Goal: Task Accomplishment & Management: Use online tool/utility

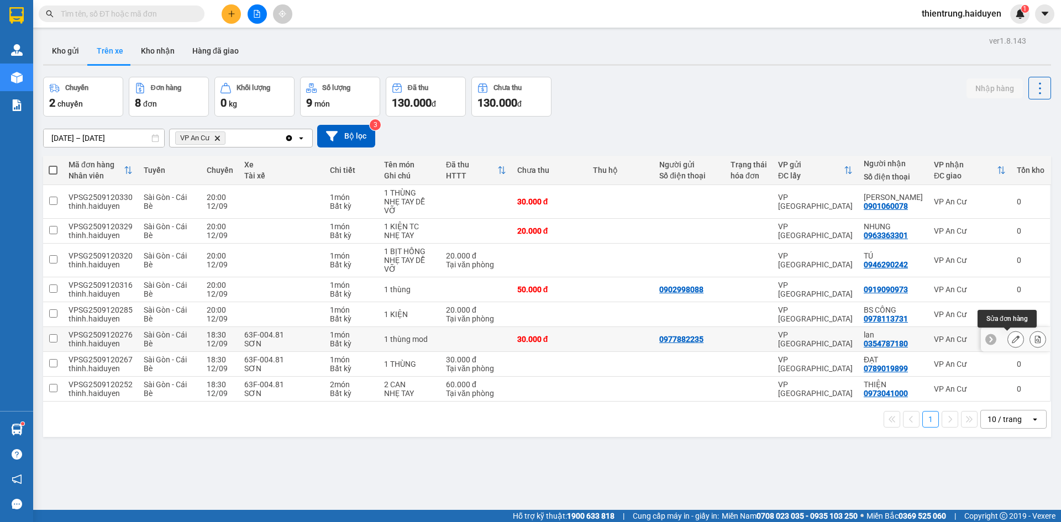
click at [1012, 339] on icon at bounding box center [1016, 339] width 8 height 8
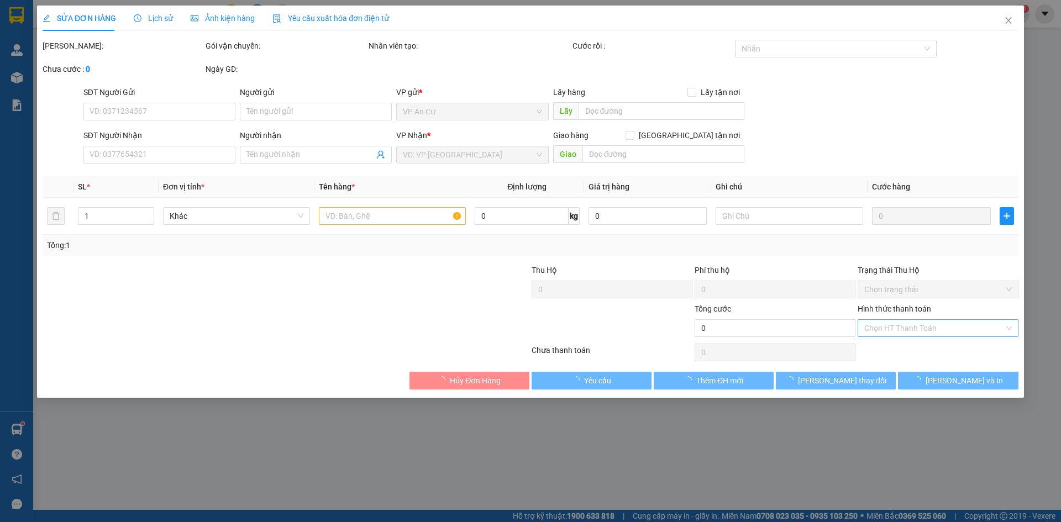
type input "0977882235"
type input "0354787180"
type input "lan"
type input "30.000"
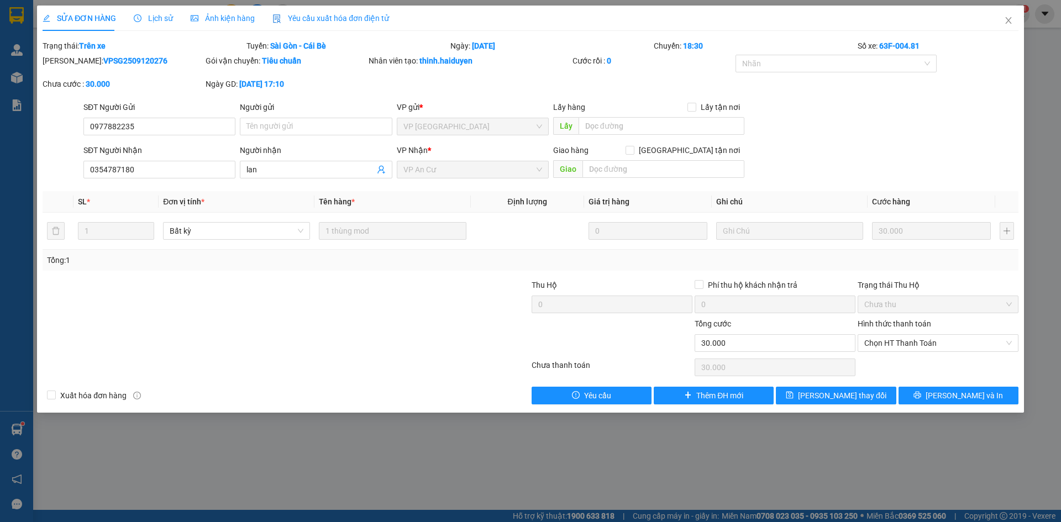
click at [154, 21] on span "Lịch sử" at bounding box center [153, 18] width 39 height 9
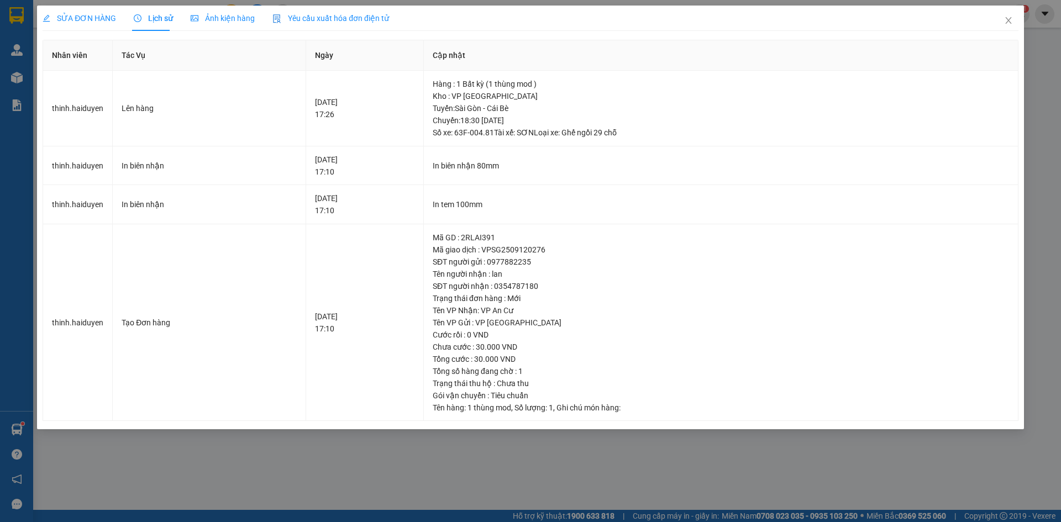
click at [87, 16] on span "SỬA ĐƠN HÀNG" at bounding box center [80, 18] width 74 height 9
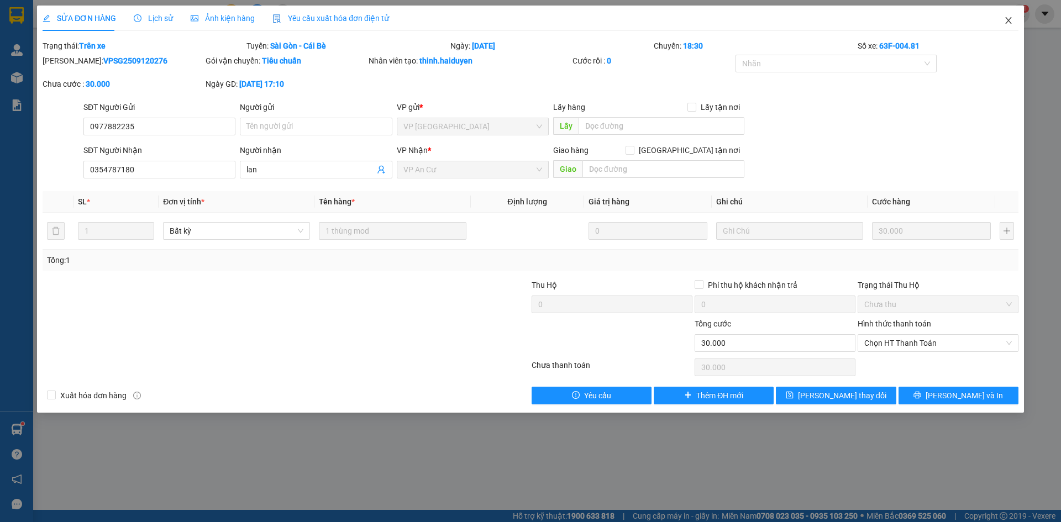
click at [1006, 18] on icon "close" at bounding box center [1008, 20] width 9 height 9
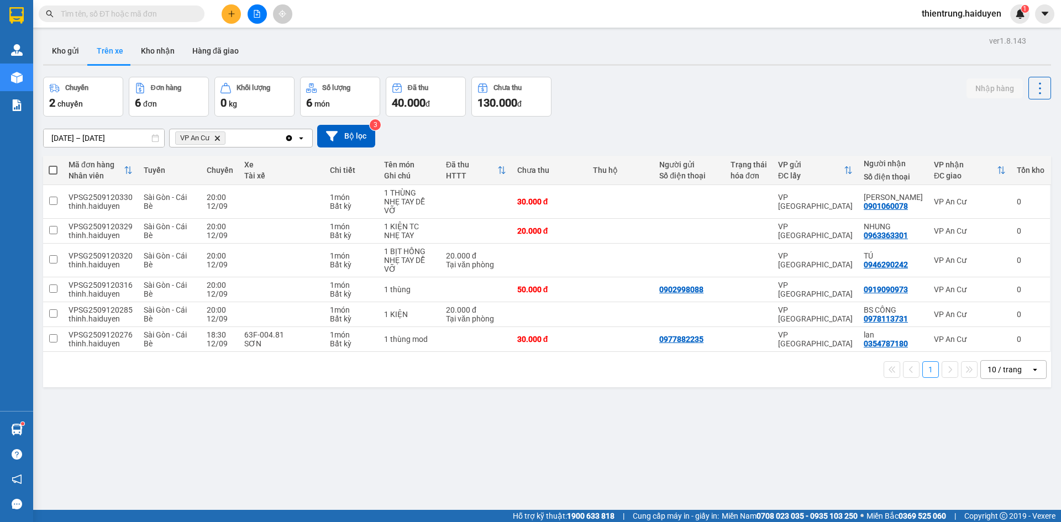
click at [40, 53] on div "ver 1.8.143 Kho gửi Trên xe Kho nhận Hàng đã giao Chuyến 2 chuyến Đơn hàng 6 đơ…" at bounding box center [547, 294] width 1017 height 522
click at [152, 332] on span "Sài Gòn - Cái Bè" at bounding box center [165, 339] width 43 height 18
checkbox input "true"
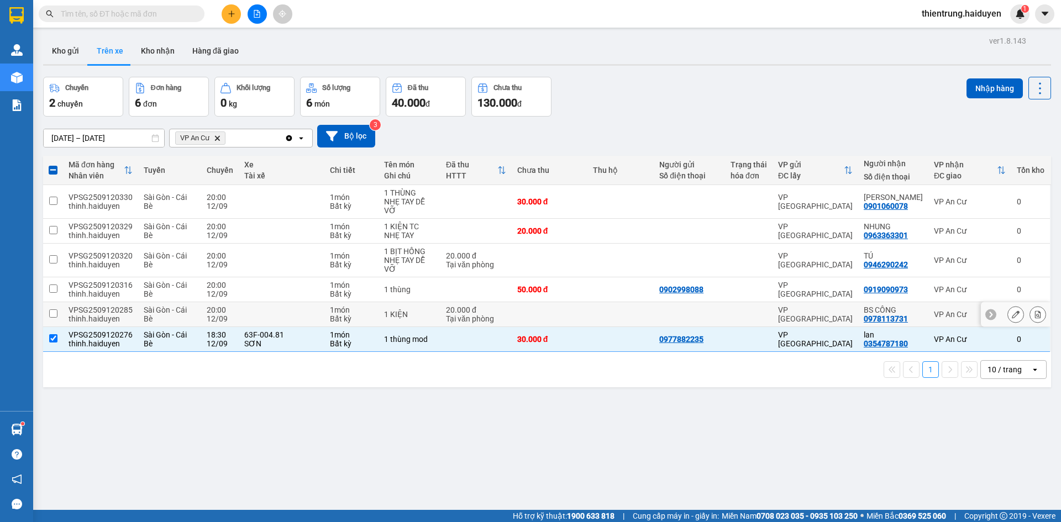
click at [156, 311] on span "Sài Gòn - Cái Bè" at bounding box center [165, 315] width 43 height 18
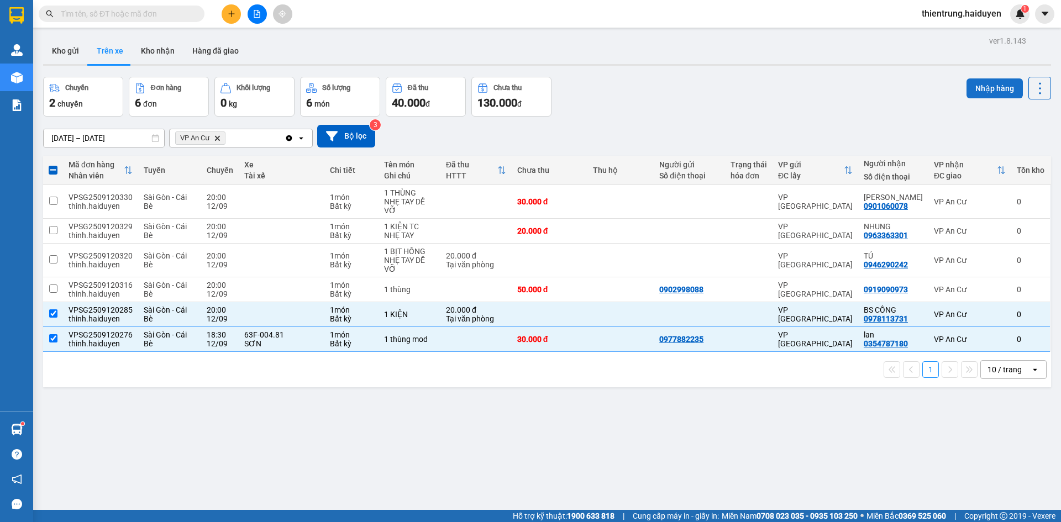
click at [979, 83] on button "Nhập hàng" at bounding box center [995, 88] width 56 height 20
checkbox input "false"
